Goal: Transaction & Acquisition: Purchase product/service

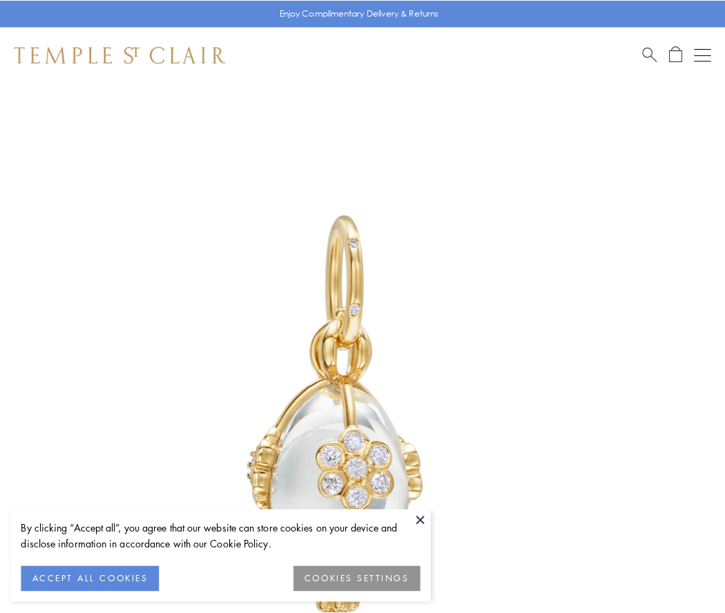
scroll to position [35, 0]
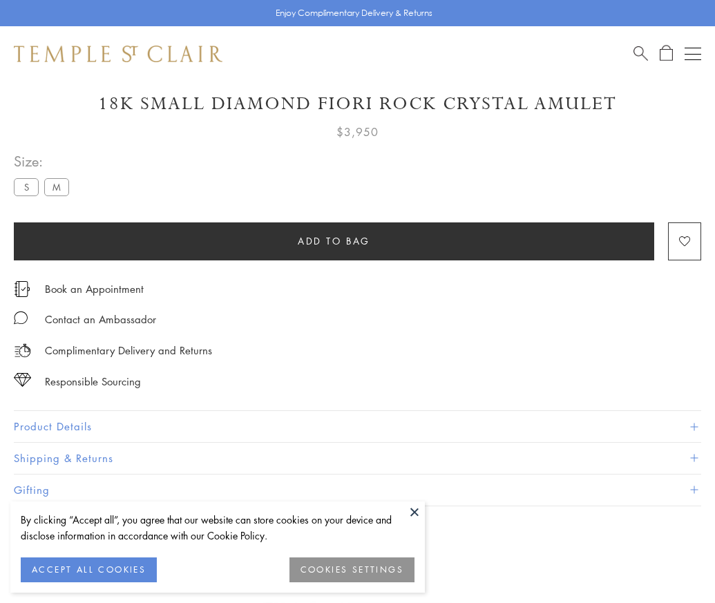
click at [334, 240] on span "Add to bag" at bounding box center [334, 240] width 73 height 15
